Goal: Navigation & Orientation: Find specific page/section

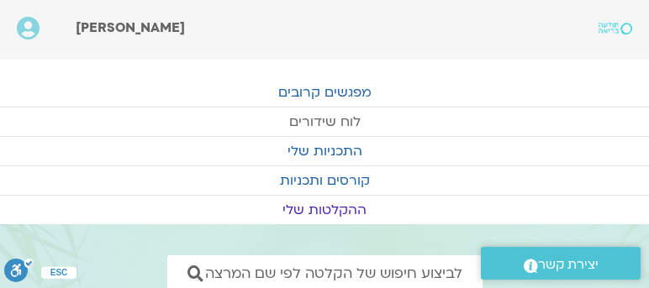
click at [311, 116] on link "לוח שידורים" at bounding box center [324, 122] width 649 height 29
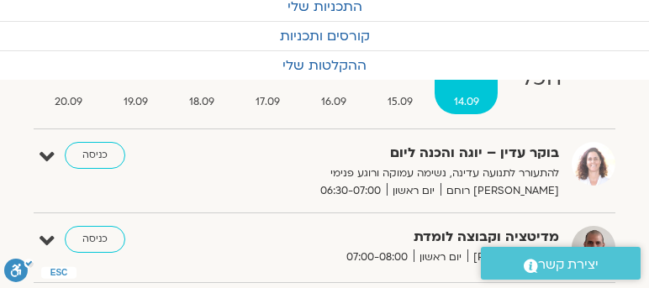
scroll to position [144, 0]
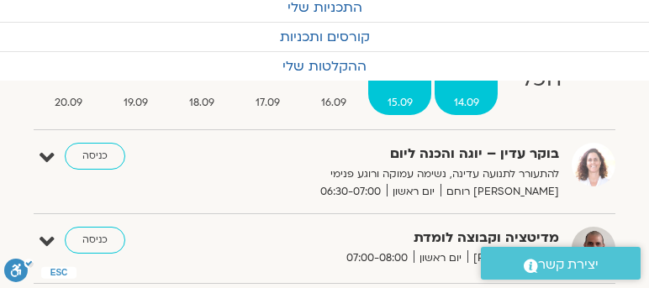
click at [389, 96] on span "15.09" at bounding box center [399, 103] width 63 height 18
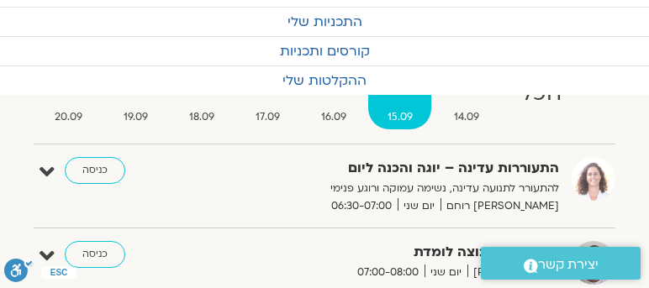
scroll to position [96, 0]
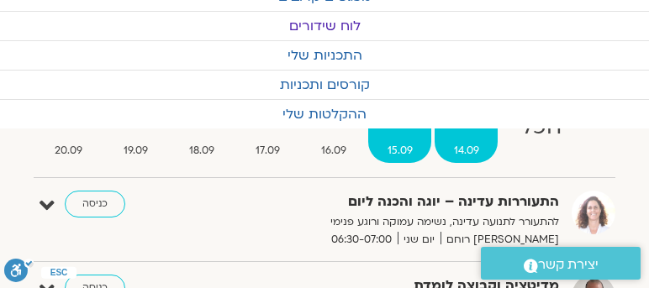
click at [460, 145] on span "14.09" at bounding box center [465, 151] width 63 height 18
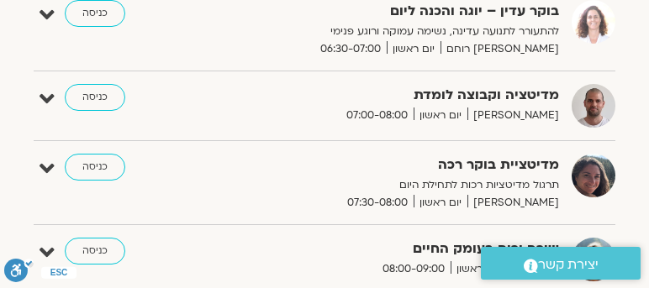
scroll to position [287, 0]
